Goal: Task Accomplishment & Management: Use online tool/utility

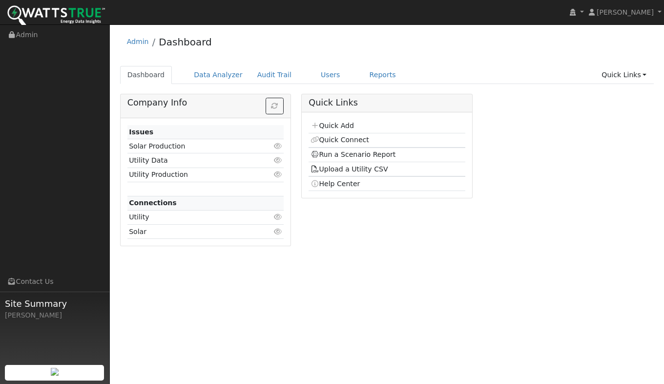
click at [326, 128] on link "Quick Add" at bounding box center [331, 125] width 43 height 8
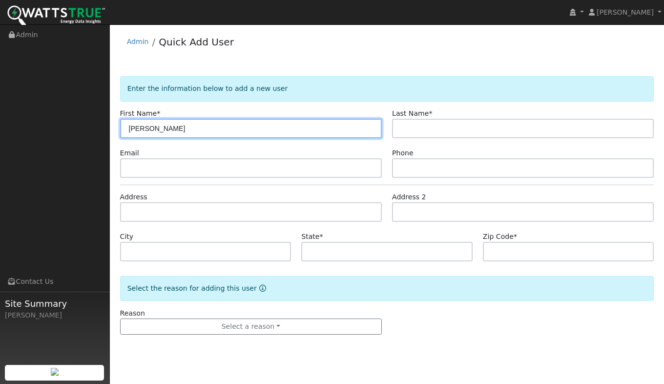
type input "[PERSON_NAME]"
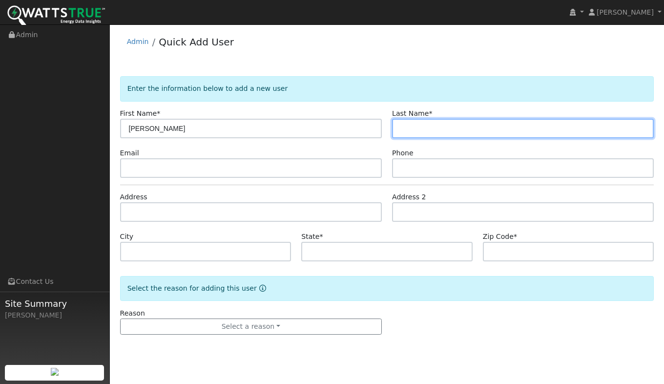
type input "N"
type input "Brannon"
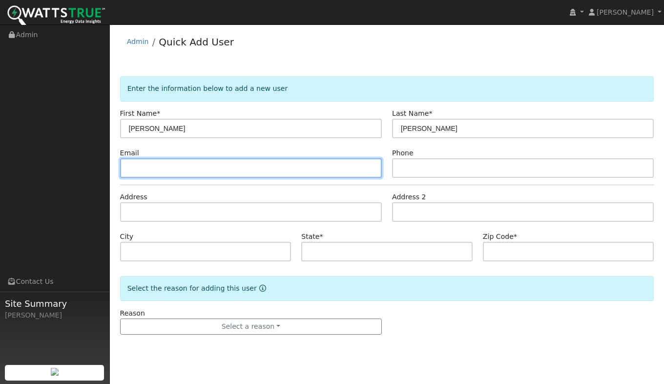
click at [165, 170] on input "text" at bounding box center [251, 168] width 262 height 20
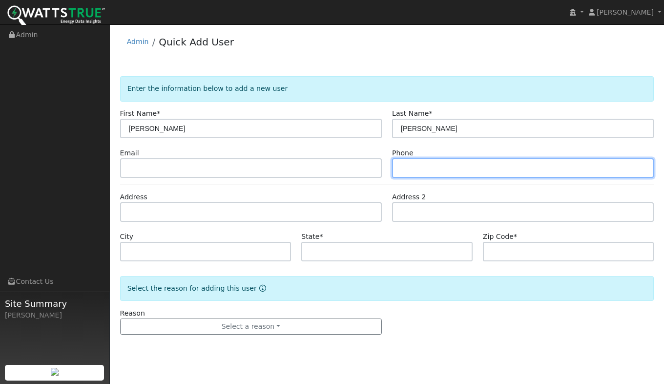
click at [431, 173] on input "text" at bounding box center [523, 168] width 262 height 20
type input "530 566-5457"
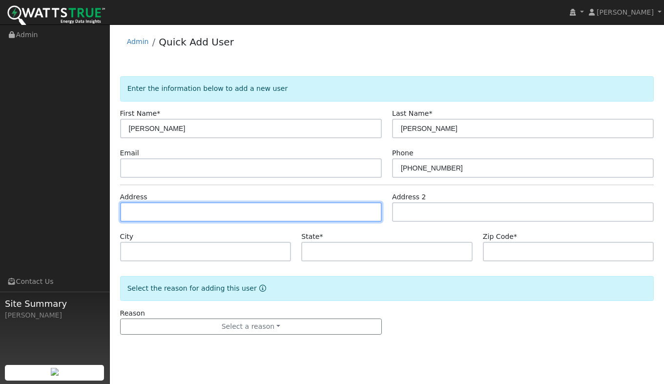
click at [156, 214] on input "text" at bounding box center [251, 212] width 262 height 20
paste input "6615 County Rd 20"
type input "6615 County Road 20"
type input "Orland"
type input "CA"
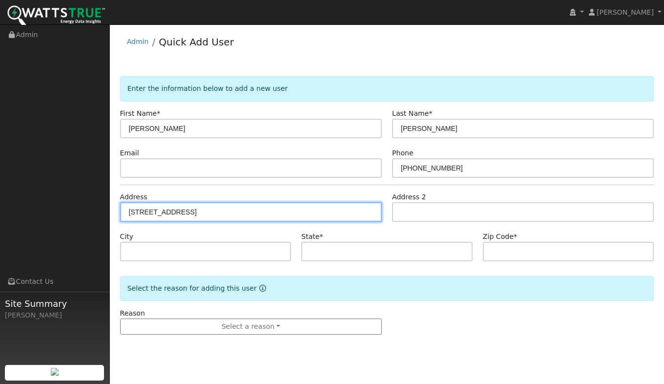
type input "95963"
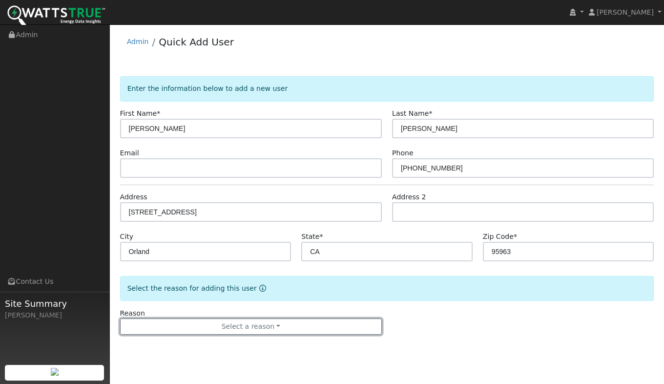
click at [240, 325] on button "Select a reason" at bounding box center [251, 326] width 262 height 17
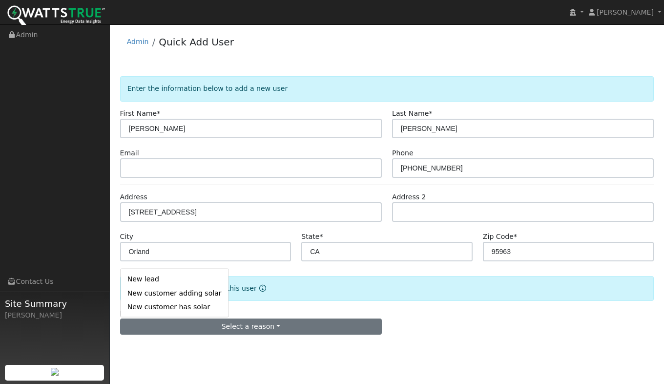
click at [151, 280] on link "New lead" at bounding box center [175, 279] width 108 height 14
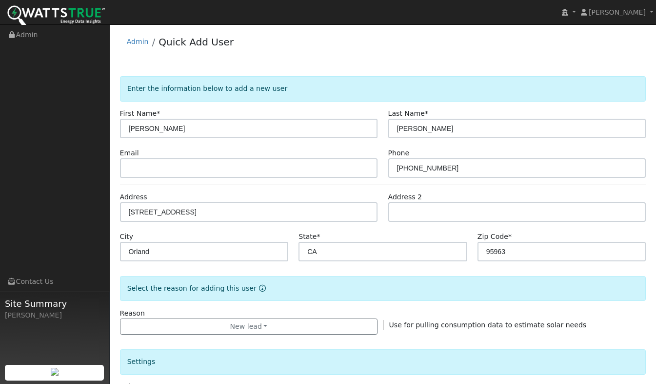
scroll to position [146, 0]
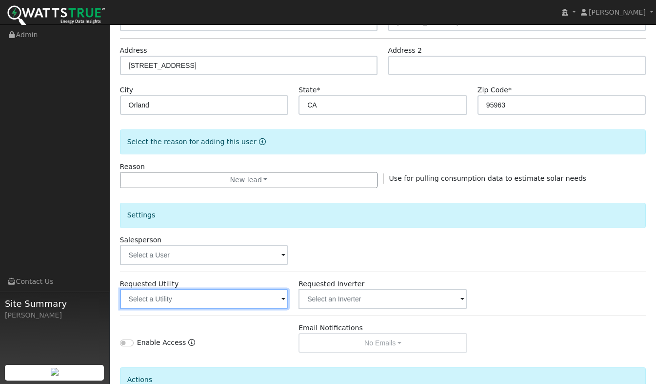
click at [186, 296] on input "text" at bounding box center [204, 299] width 169 height 20
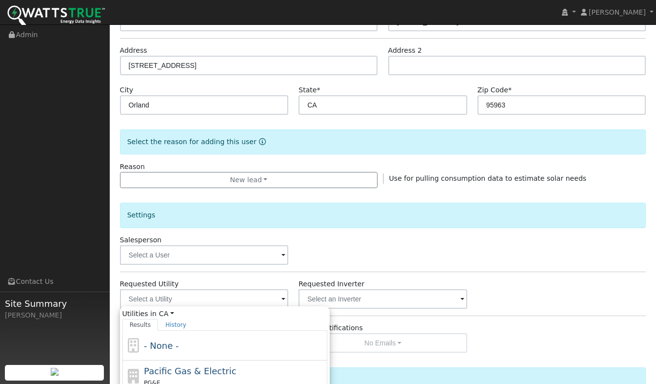
click at [184, 366] on span "Pacific Gas & Electric" at bounding box center [190, 370] width 92 height 10
type input "Pacific Gas & Electric"
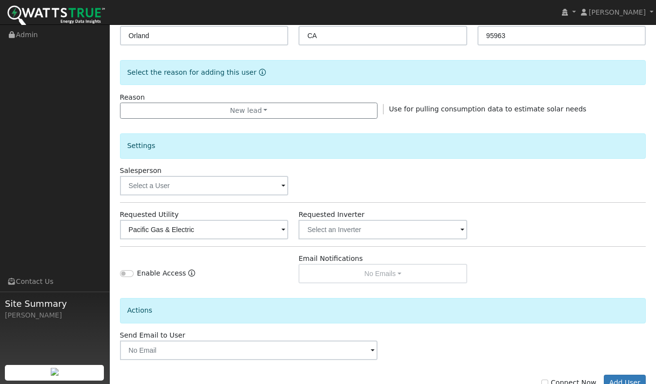
scroll to position [247, 0]
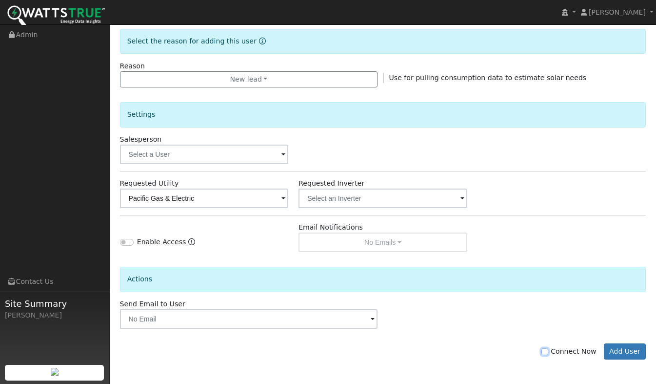
click at [548, 348] on input "Connect Now" at bounding box center [545, 351] width 7 height 7
checkbox input "true"
click at [632, 352] on button "Add User" at bounding box center [625, 351] width 42 height 17
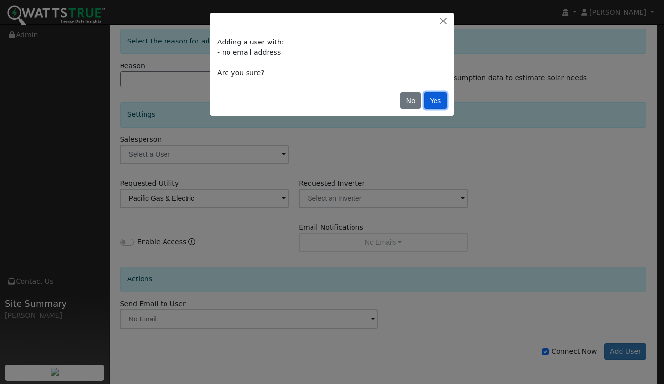
click at [439, 103] on button "Yes" at bounding box center [435, 100] width 22 height 17
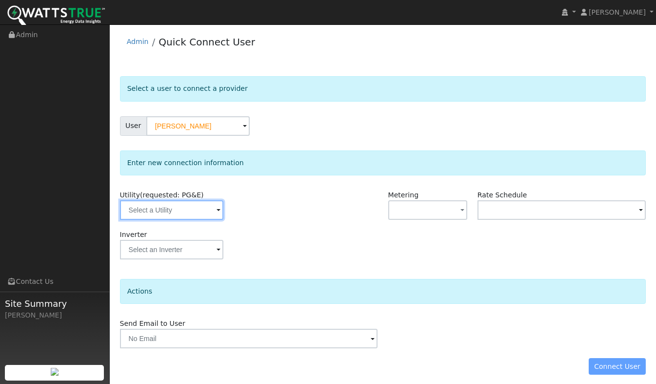
click at [174, 209] on input "text" at bounding box center [171, 210] width 103 height 20
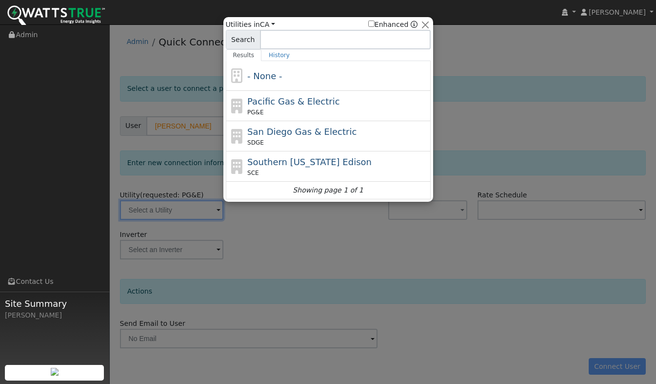
click at [280, 108] on div "PG&E" at bounding box center [337, 112] width 181 height 9
type input "PG&E"
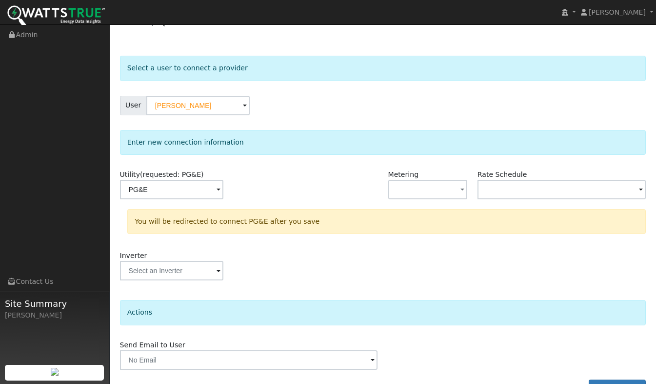
scroll to position [47, 0]
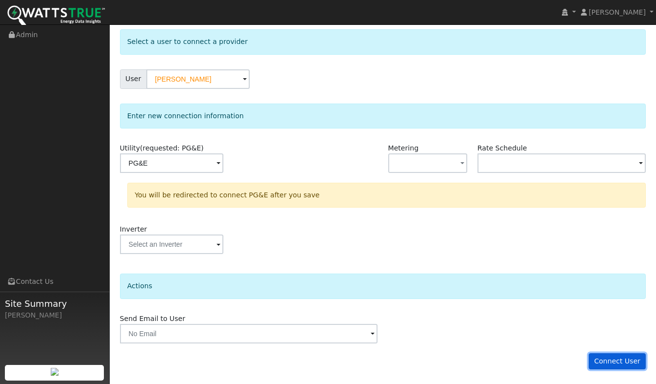
click at [611, 366] on button "Connect User" at bounding box center [618, 361] width 58 height 17
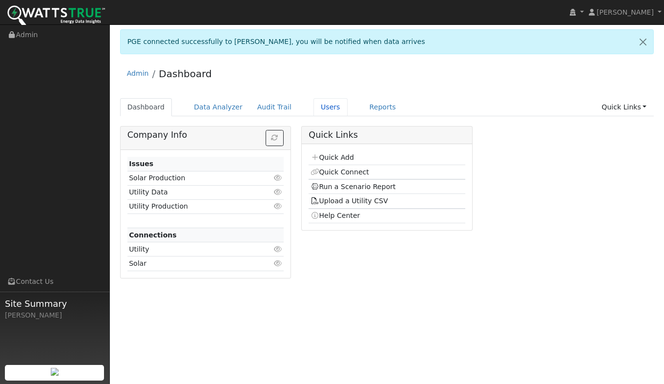
click at [320, 106] on link "Users" at bounding box center [330, 107] width 34 height 18
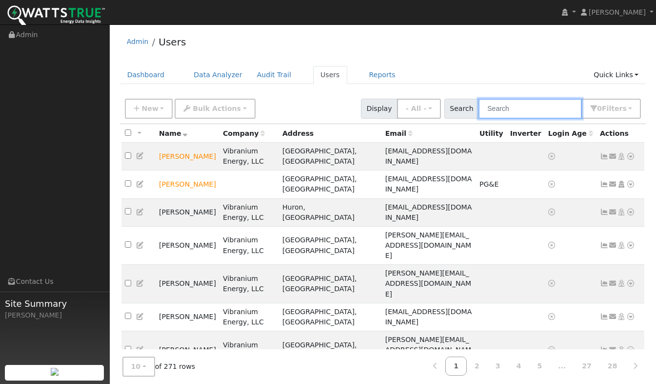
click at [516, 111] on input "text" at bounding box center [530, 109] width 103 height 20
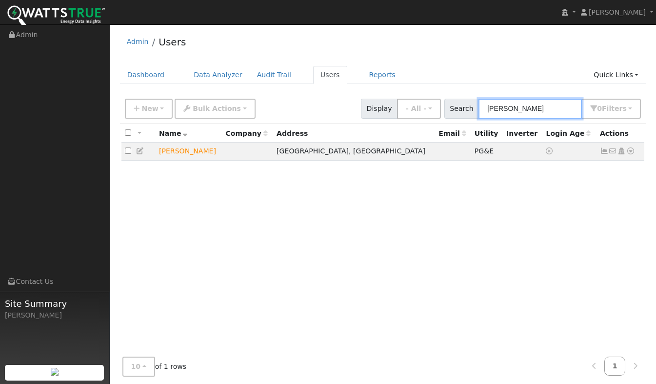
type input "Ryan"
click at [627, 158] on td "No email address Send Email... Copy a Link Reset Password Open Access Data Anal…" at bounding box center [621, 151] width 48 height 18
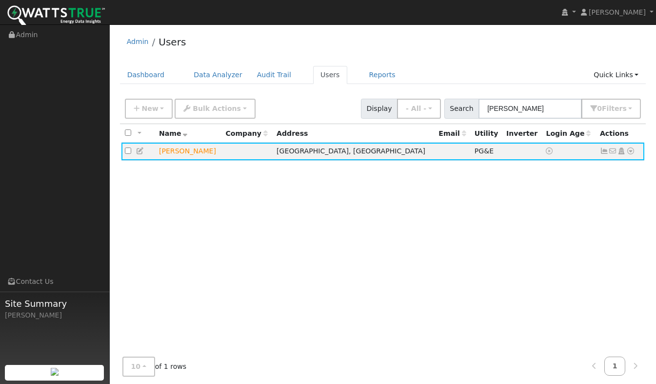
click at [628, 154] on icon at bounding box center [631, 150] width 9 height 7
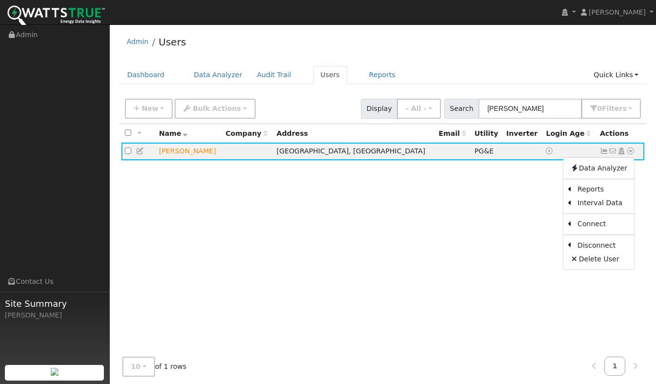
click at [587, 169] on link "Data Analyzer" at bounding box center [599, 168] width 71 height 14
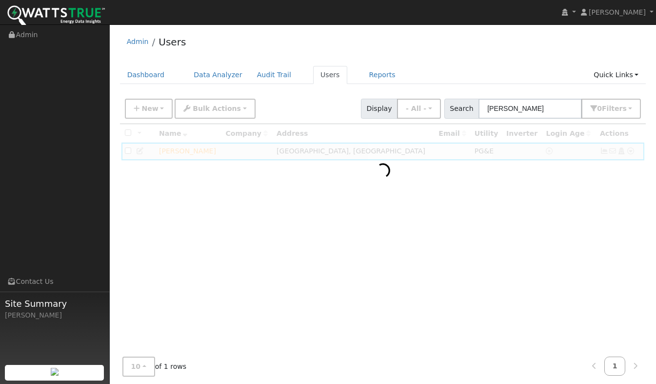
click at [178, 172] on div at bounding box center [383, 239] width 526 height 230
click at [316, 79] on link "Users" at bounding box center [330, 75] width 34 height 18
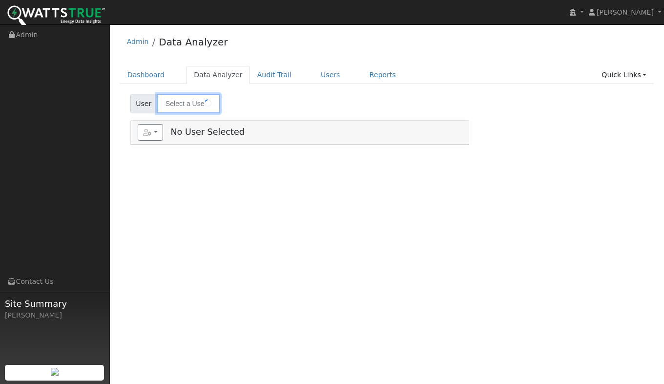
type input "[PERSON_NAME]"
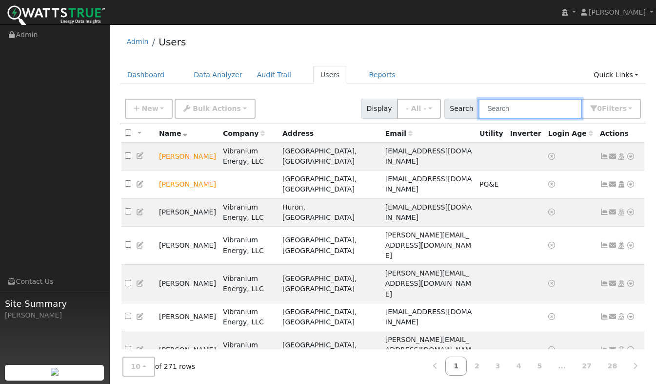
click at [512, 109] on input "text" at bounding box center [530, 109] width 103 height 20
type input "Ryan"
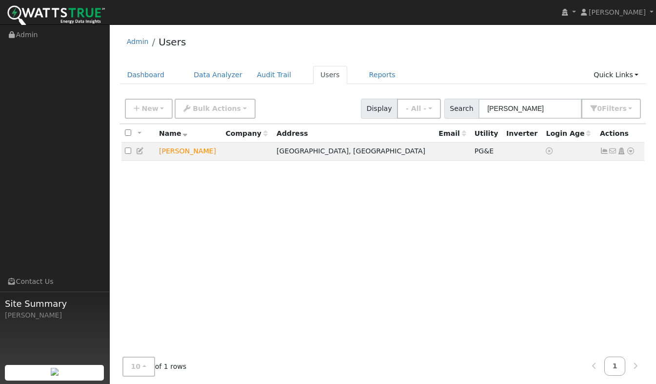
click at [628, 148] on link at bounding box center [631, 151] width 9 height 10
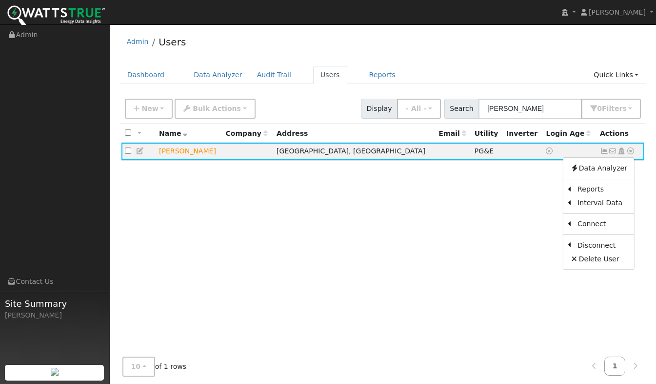
click at [0, 0] on link "Scenario" at bounding box center [0, 0] width 0 height 0
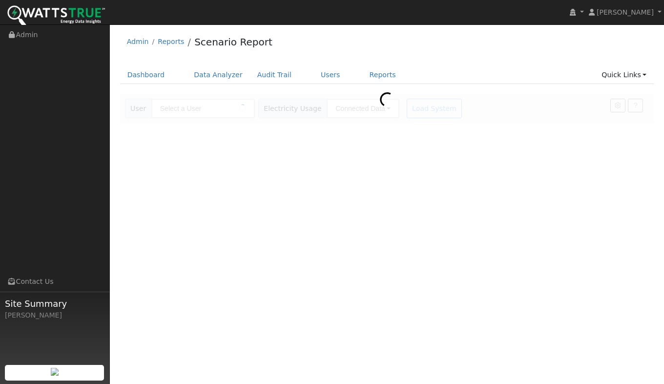
type input "[PERSON_NAME]"
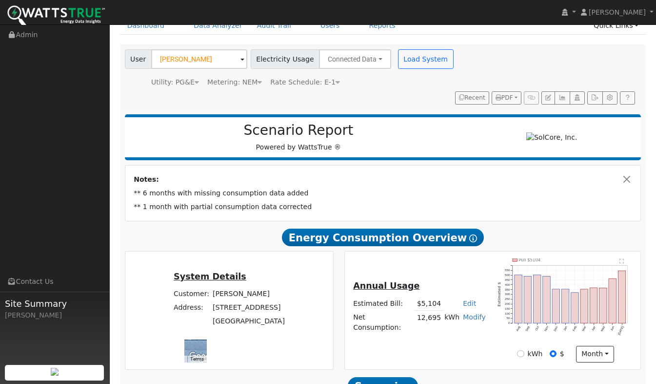
scroll to position [98, 0]
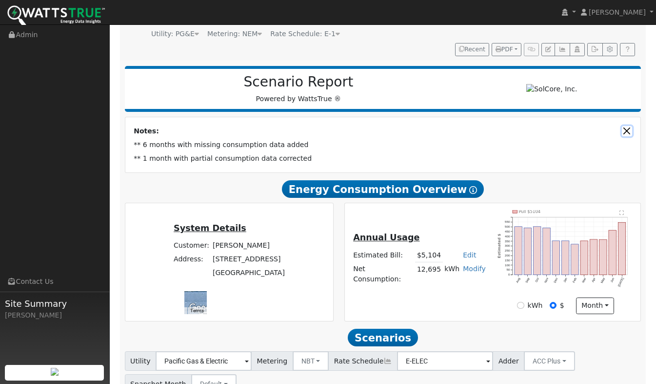
click at [627, 126] on button "Close" at bounding box center [627, 131] width 10 height 10
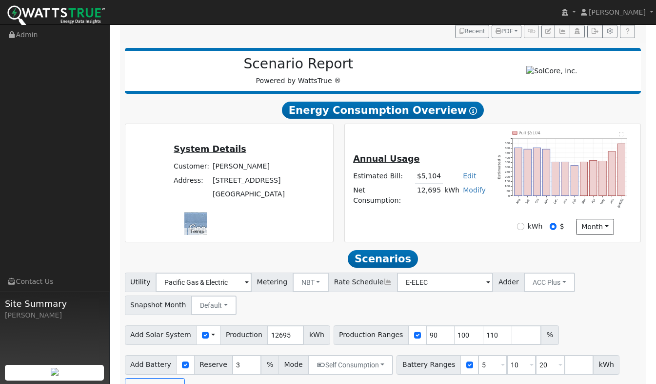
scroll to position [125, 0]
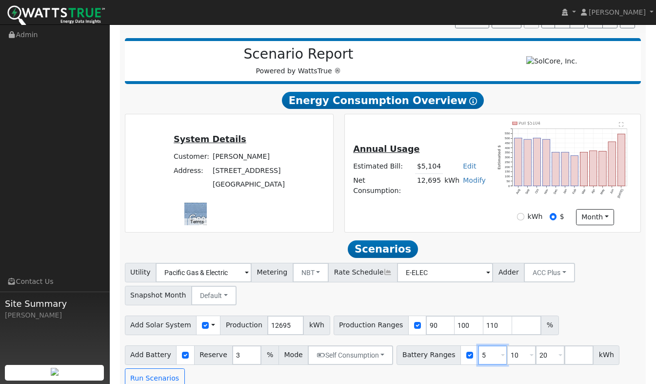
click at [478, 345] on input "5" at bounding box center [492, 355] width 29 height 20
type input "10"
type input "13.5"
drag, startPoint x: 506, startPoint y: 336, endPoint x: 495, endPoint y: 341, distance: 11.1
click at [507, 345] on input "13.5" at bounding box center [521, 355] width 29 height 20
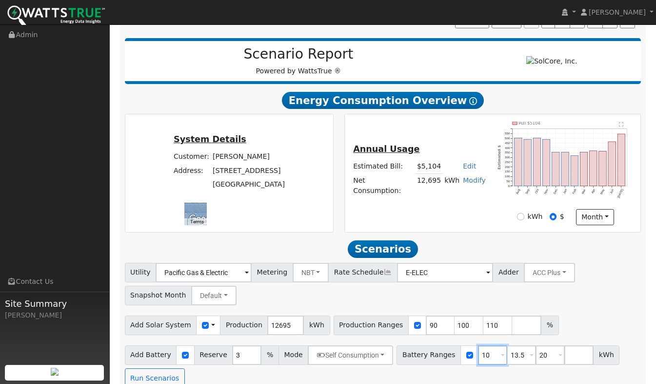
drag, startPoint x: 476, startPoint y: 345, endPoint x: 456, endPoint y: 347, distance: 20.6
click at [456, 347] on div "Battery Ranges 10 Overrides Reserve % Mode None None Self Consumption Peak Savi…" at bounding box center [508, 355] width 223 height 20
type input "13.5"
type input "20"
type input "27"
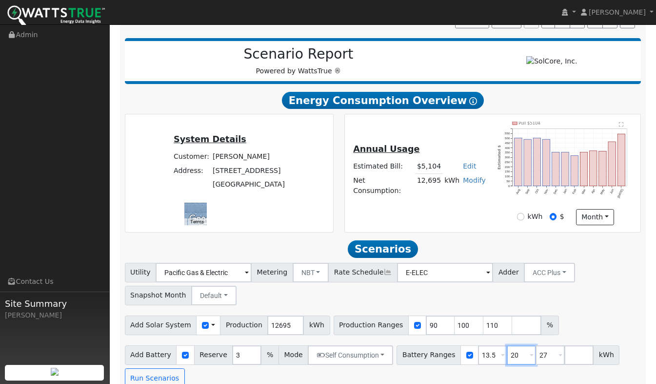
click at [513, 345] on input "20" at bounding box center [521, 355] width 29 height 20
click at [489, 346] on div "Battery Ranges 13.5 Overrides Reserve % Mode None None Self Consumption Peak Sa…" at bounding box center [508, 355] width 223 height 20
type input "27"
click at [536, 345] on input "27" at bounding box center [550, 355] width 29 height 20
drag, startPoint x: 533, startPoint y: 341, endPoint x: 519, endPoint y: 340, distance: 14.7
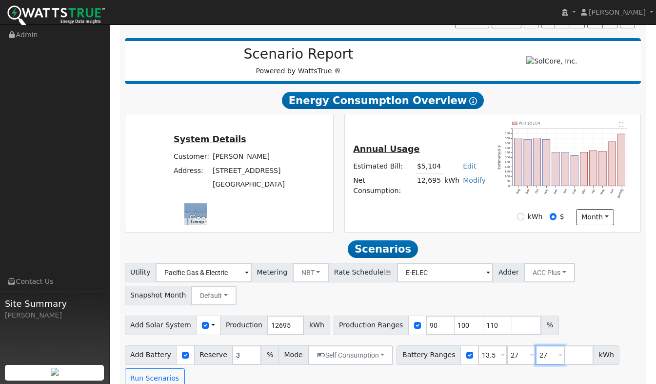
click at [519, 345] on div "Battery Ranges 13.5 Overrides Reserve % Mode None None Self Consumption Peak Sa…" at bounding box center [508, 355] width 223 height 20
type input "40.5"
click at [577, 315] on div "Add Solar System Use CSV Data Production 12695 kWh Production Ranges 90 100 110…" at bounding box center [383, 323] width 520 height 23
click at [144, 368] on button "Run Scenarios" at bounding box center [155, 378] width 60 height 20
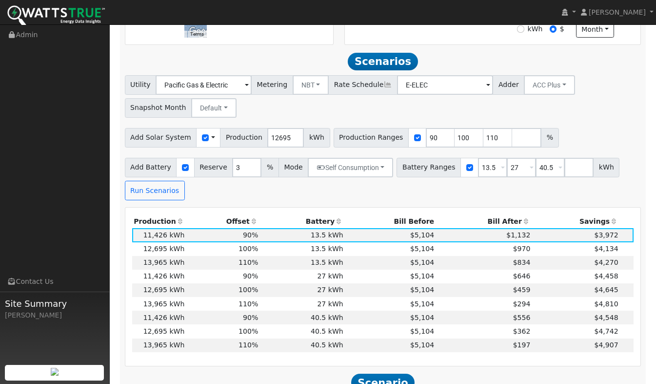
scroll to position [322, 0]
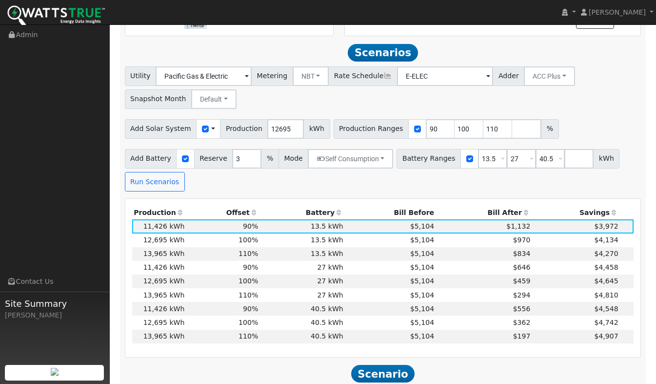
click at [160, 288] on td "13,965 kWh" at bounding box center [159, 295] width 54 height 14
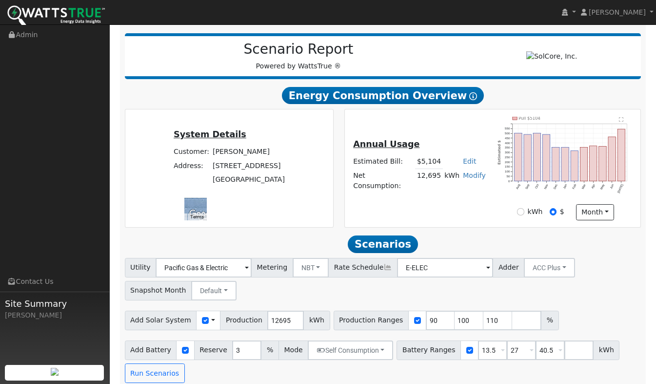
scroll to position [0, 0]
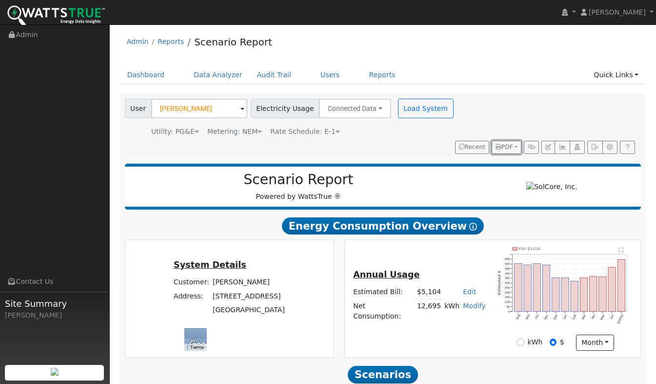
click at [509, 143] on span "PDF" at bounding box center [505, 146] width 18 height 7
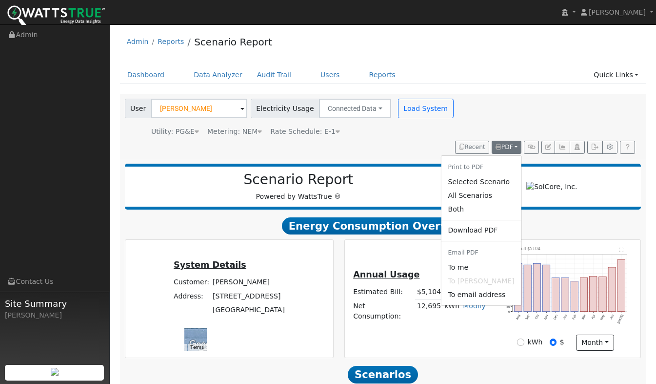
click at [479, 175] on link "Selected Scenario" at bounding box center [481, 182] width 80 height 14
